Goal: Book appointment/travel/reservation

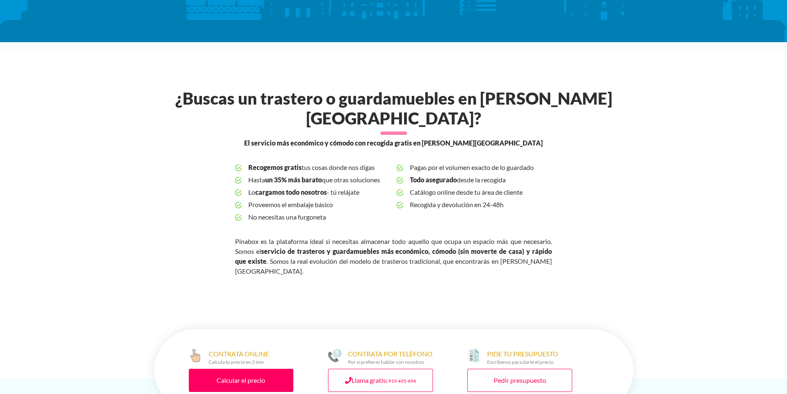
scroll to position [289, 0]
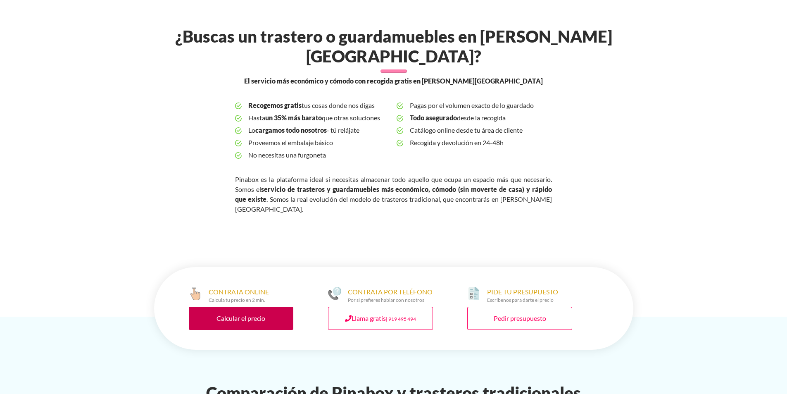
click at [239, 307] on link "Calcular el precio" at bounding box center [241, 318] width 105 height 23
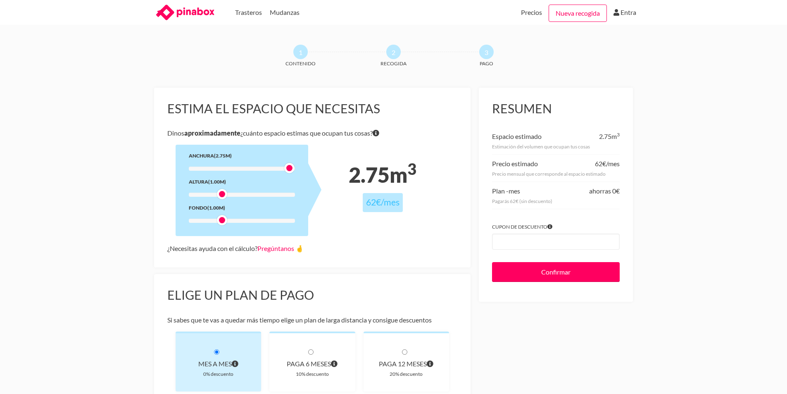
drag, startPoint x: 221, startPoint y: 170, endPoint x: 285, endPoint y: 169, distance: 63.6
click at [285, 169] on div at bounding box center [289, 168] width 10 height 10
drag, startPoint x: 225, startPoint y: 220, endPoint x: 291, endPoint y: 220, distance: 66.1
click at [291, 220] on div at bounding box center [289, 220] width 10 height 10
click at [292, 171] on div at bounding box center [289, 168] width 10 height 10
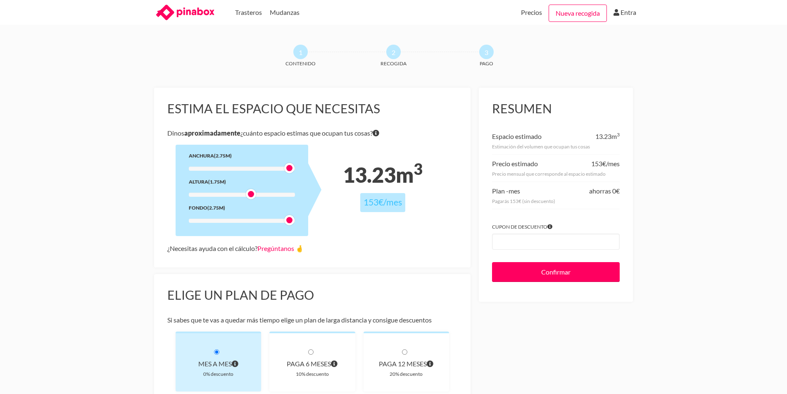
drag, startPoint x: 222, startPoint y: 193, endPoint x: 254, endPoint y: 195, distance: 31.5
click at [254, 195] on div at bounding box center [251, 194] width 10 height 10
drag, startPoint x: 251, startPoint y: 193, endPoint x: 257, endPoint y: 193, distance: 5.8
click at [257, 193] on div at bounding box center [260, 194] width 10 height 10
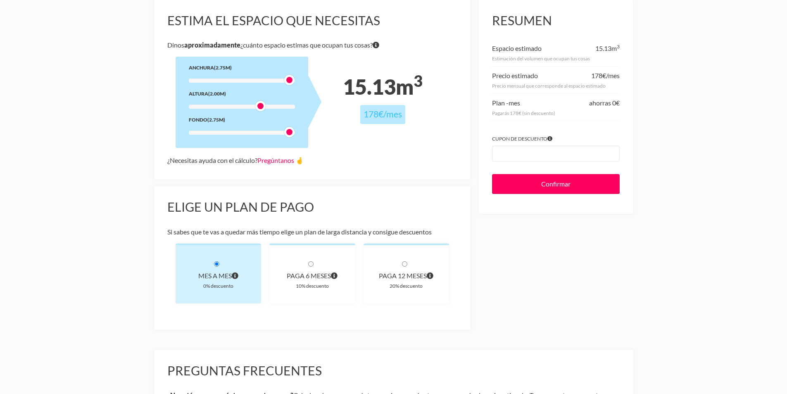
scroll to position [83, 0]
